Goal: Navigation & Orientation: Find specific page/section

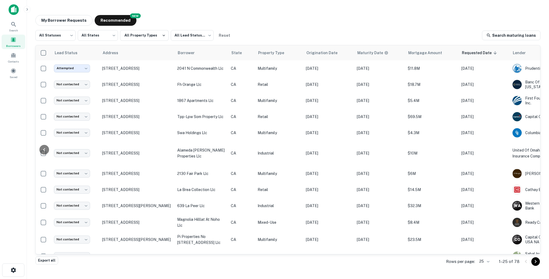
scroll to position [0, 71]
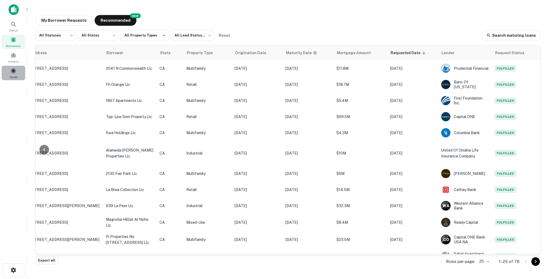
click at [19, 73] on div "Saved" at bounding box center [14, 73] width 24 height 14
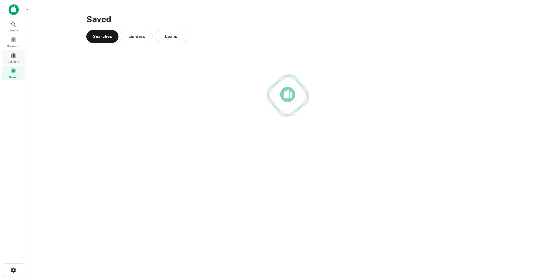
click at [14, 59] on div "Contacts" at bounding box center [14, 57] width 24 height 14
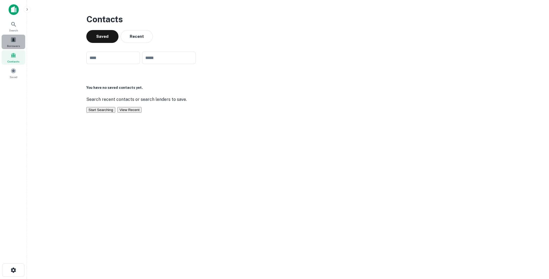
click at [10, 41] on div "Borrowers" at bounding box center [14, 42] width 24 height 14
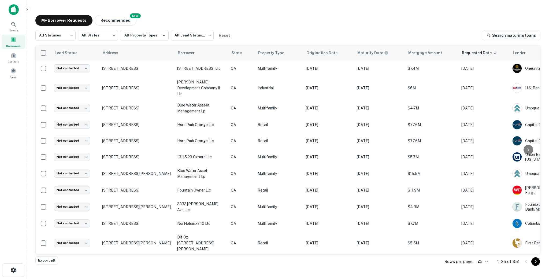
scroll to position [222, 0]
